Goal: Task Accomplishment & Management: Check status

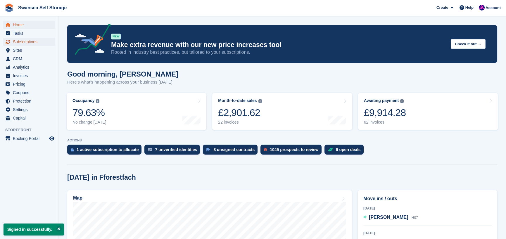
click at [32, 41] on span "Subscriptions" at bounding box center [30, 42] width 35 height 8
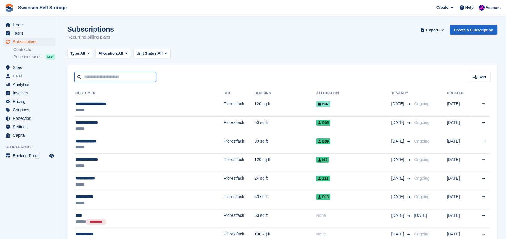
click at [95, 76] on input "text" at bounding box center [115, 77] width 82 height 10
type input "*****"
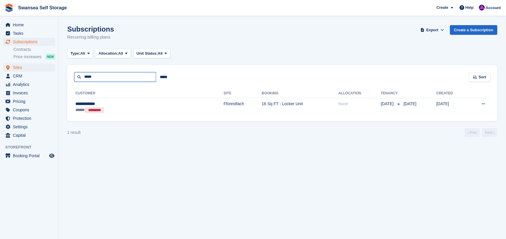
drag, startPoint x: 102, startPoint y: 77, endPoint x: 4, endPoint y: 69, distance: 98.5
click at [4, 69] on div "Home Tasks Subscriptions Subscriptions Subscriptions Contracts Price increases …" at bounding box center [253, 119] width 506 height 239
type input "****"
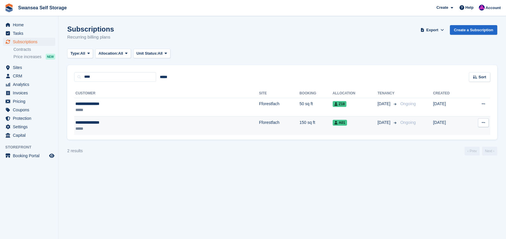
click at [299, 124] on td "150 sq ft" at bounding box center [315, 126] width 33 height 18
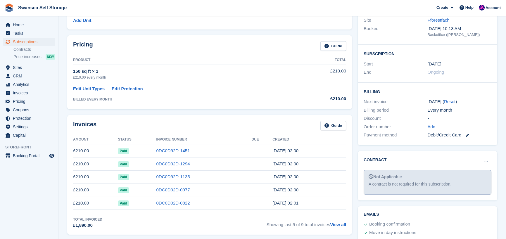
scroll to position [88, 0]
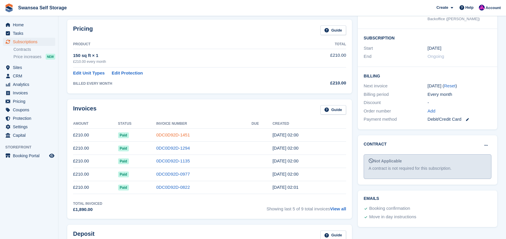
click at [169, 135] on link "0DC0D92D-1451" at bounding box center [173, 134] width 34 height 5
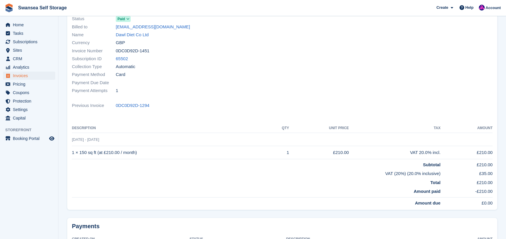
scroll to position [58, 0]
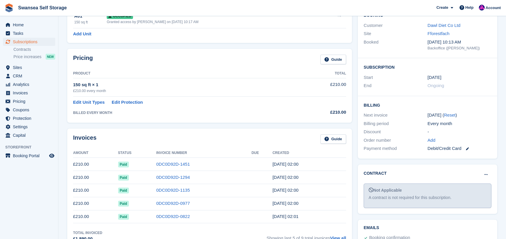
scroll to position [88, 0]
